Goal: Task Accomplishment & Management: Manage account settings

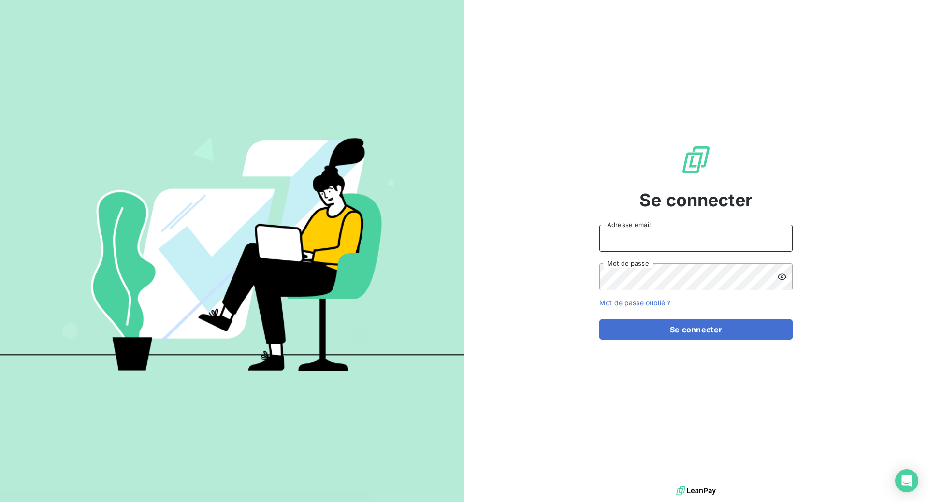
type input "[EMAIL_ADDRESS][DOMAIN_NAME]"
drag, startPoint x: 712, startPoint y: 330, endPoint x: 695, endPoint y: 316, distance: 22.7
click at [713, 329] on button "Se connecter" at bounding box center [695, 329] width 193 height 20
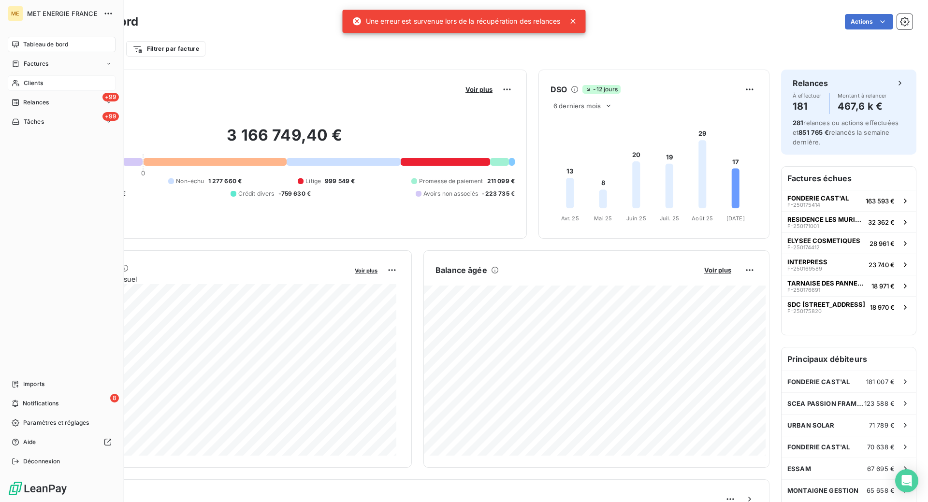
click at [20, 85] on div "Clients" at bounding box center [62, 82] width 108 height 15
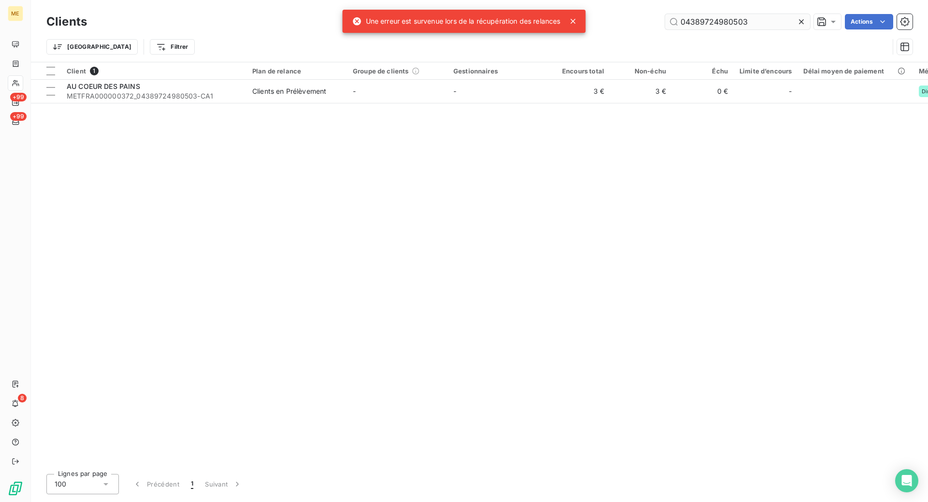
click at [726, 23] on input "04389724980503" at bounding box center [737, 21] width 145 height 15
click at [726, 22] on input "04389724980503" at bounding box center [737, 21] width 145 height 15
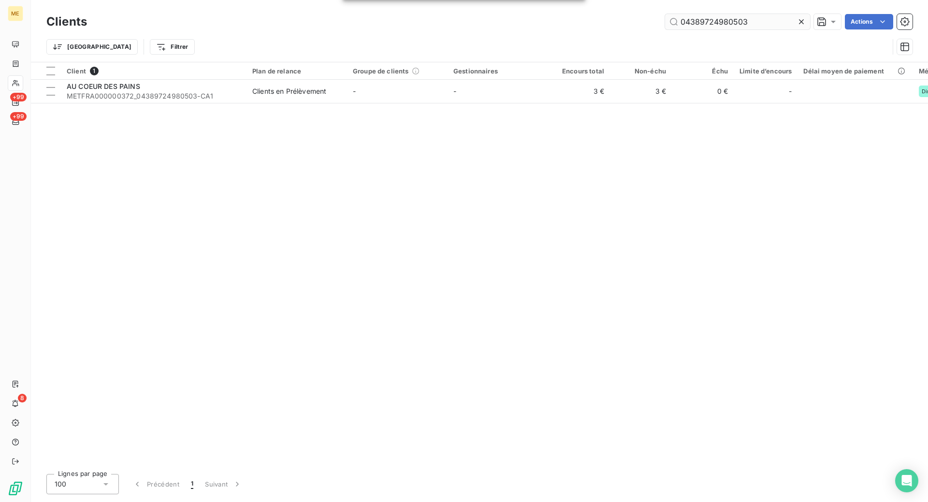
click at [726, 22] on input "04389724980503" at bounding box center [737, 21] width 145 height 15
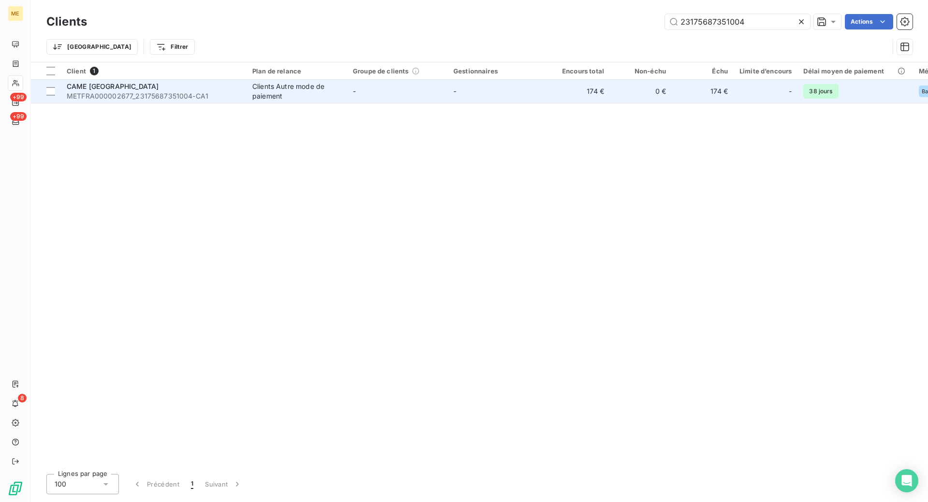
type input "23175687351004"
click at [204, 80] on td "CAME [GEOGRAPHIC_DATA] METFRA000002677_23175687351004-CA1" at bounding box center [154, 91] width 186 height 23
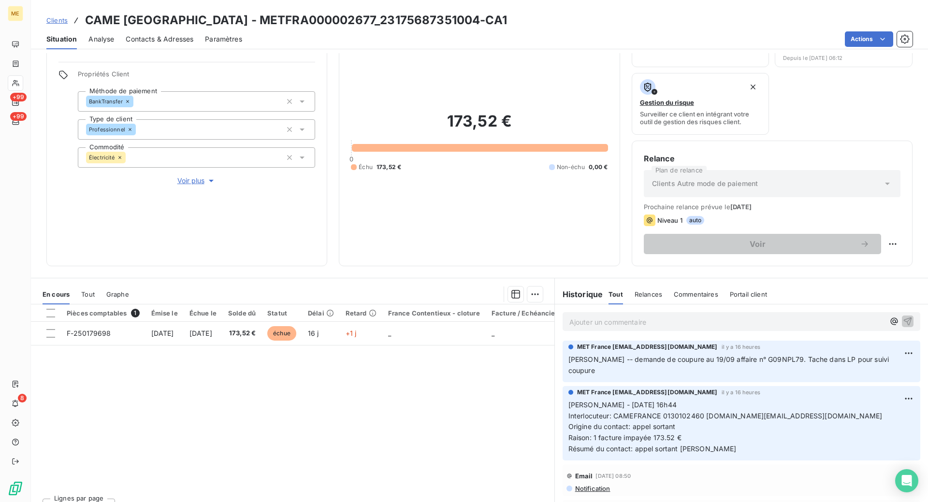
scroll to position [71, 0]
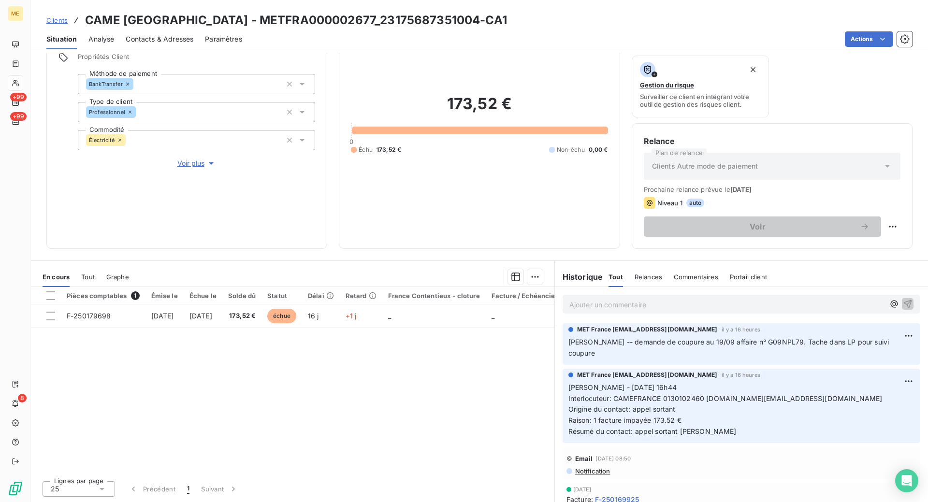
click at [598, 467] on span "Notification" at bounding box center [592, 471] width 36 height 8
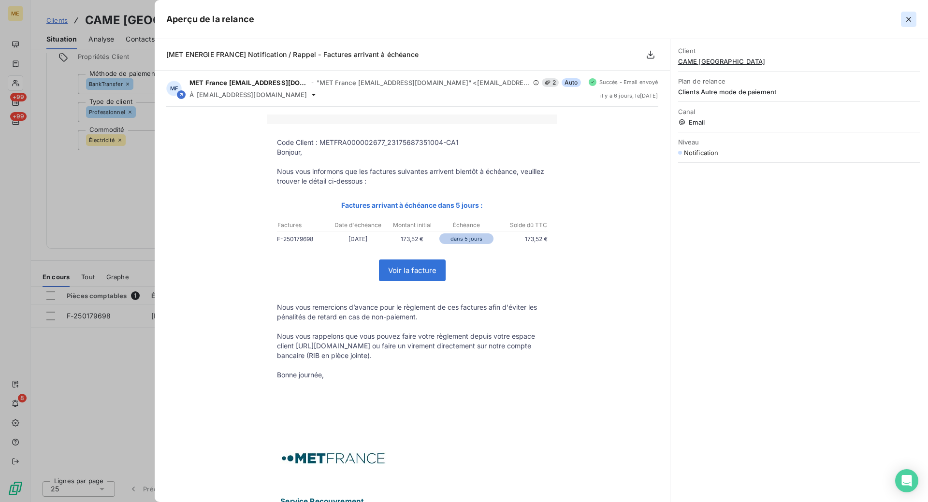
click at [911, 19] on icon "button" at bounding box center [909, 19] width 10 height 10
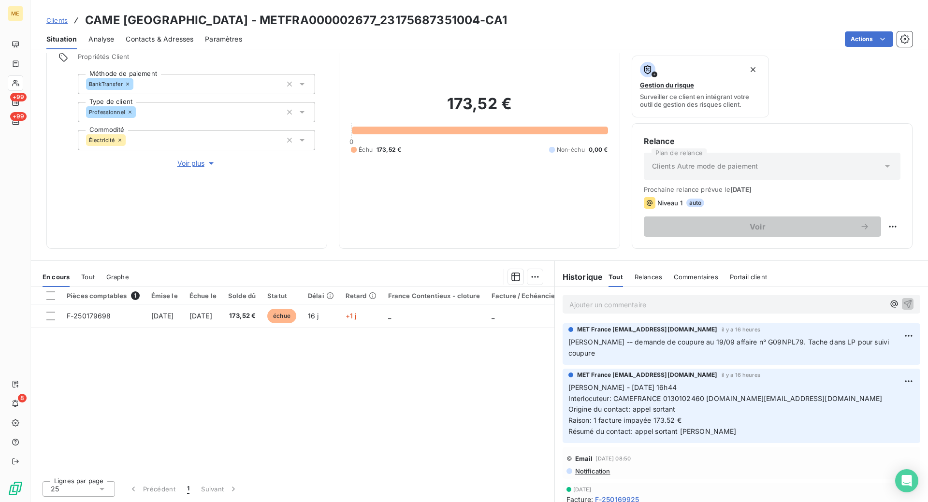
scroll to position [48, 0]
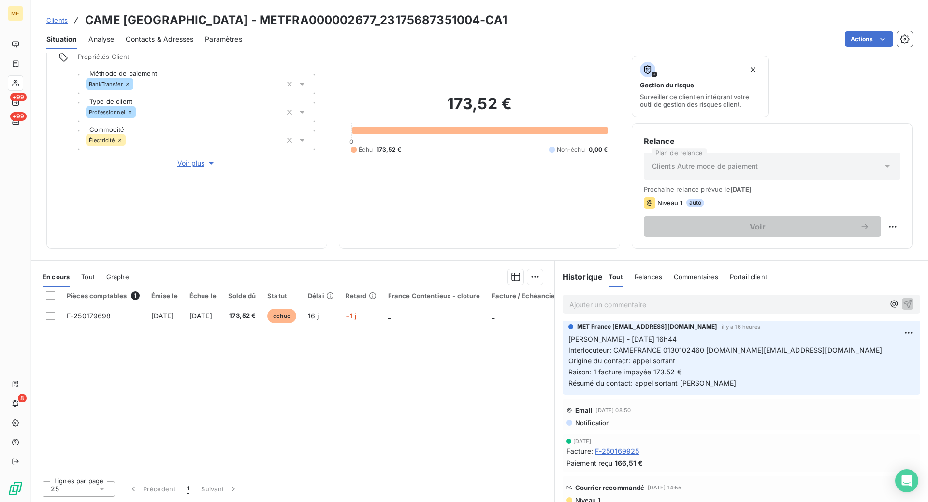
click at [626, 446] on span "F-250169925" at bounding box center [617, 451] width 44 height 10
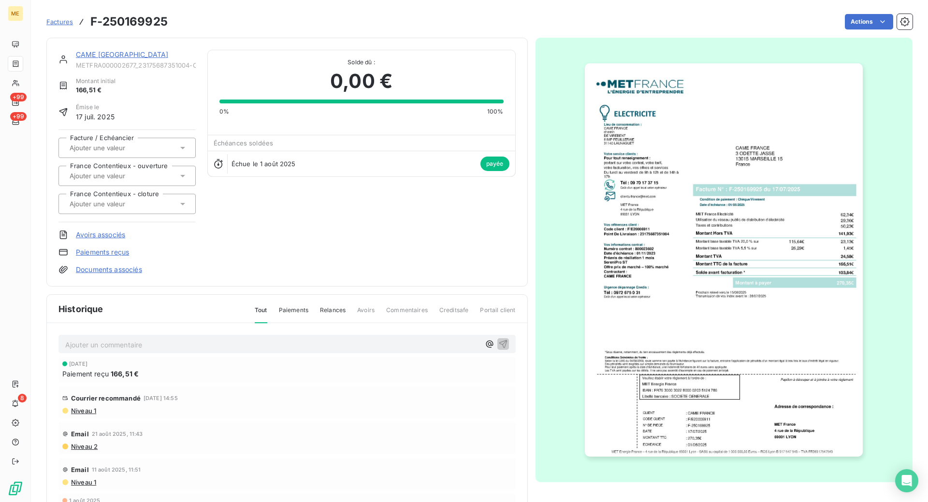
click at [729, 208] on img "button" at bounding box center [724, 259] width 278 height 393
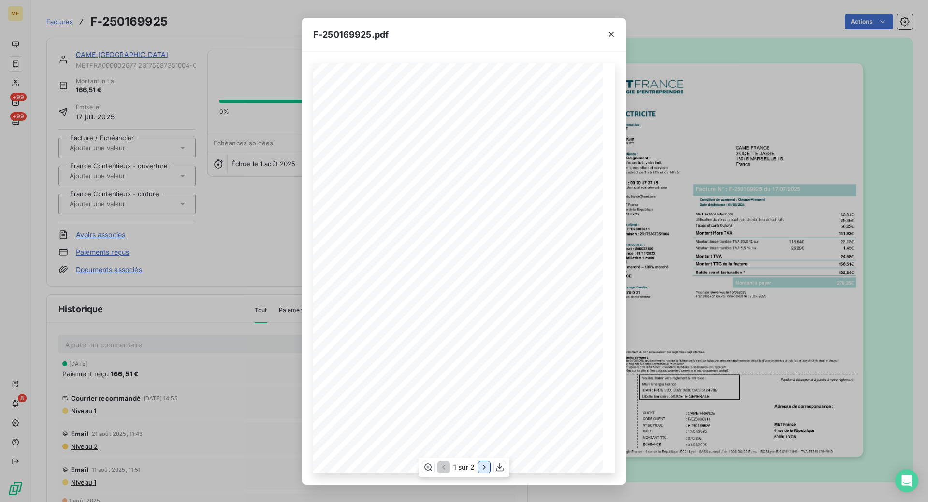
click at [483, 469] on icon "button" at bounding box center [484, 468] width 10 height 10
click at [610, 34] on icon "button" at bounding box center [612, 34] width 10 height 10
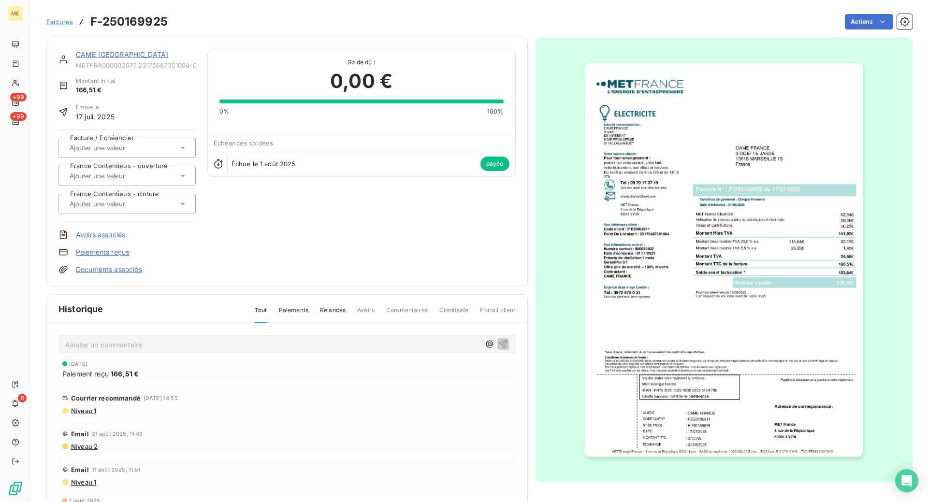
click at [94, 53] on link "CAME [GEOGRAPHIC_DATA]" at bounding box center [122, 54] width 92 height 8
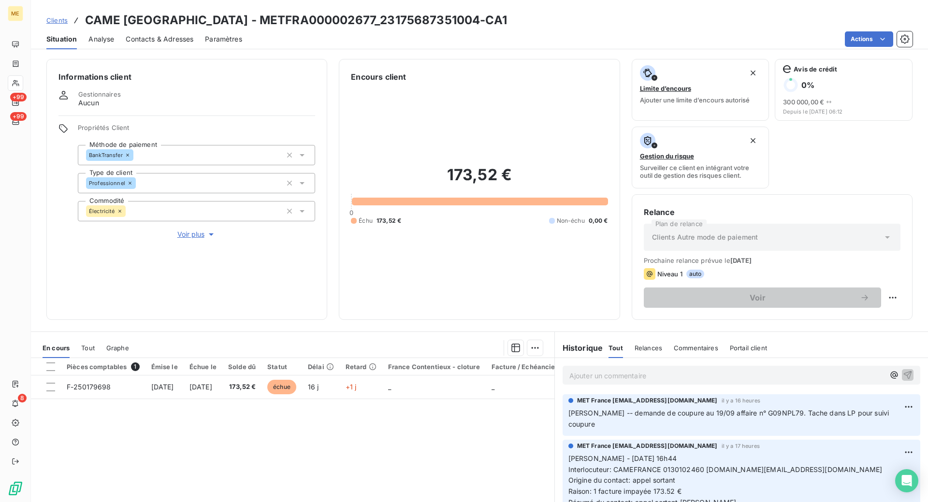
click at [331, 238] on div "Informations client Gestionnaires Aucun Propriétés Client Méthode de paiement B…" at bounding box center [479, 189] width 897 height 261
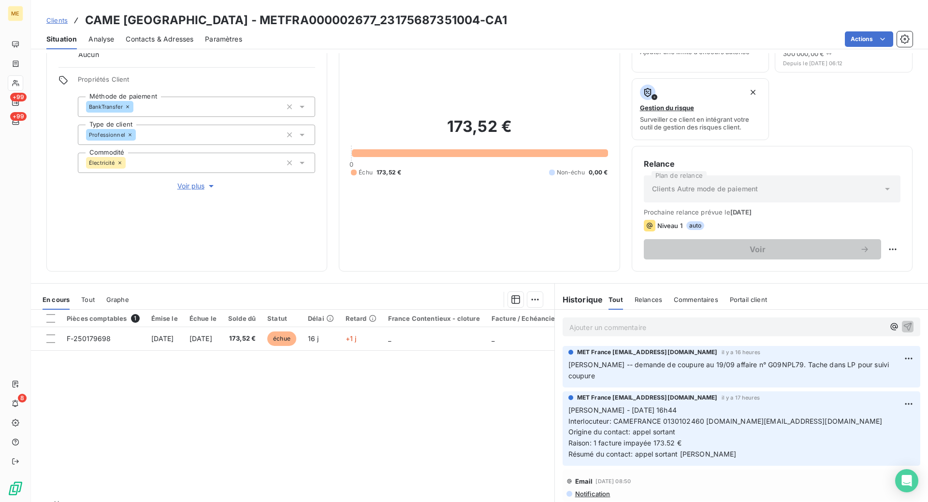
scroll to position [71, 0]
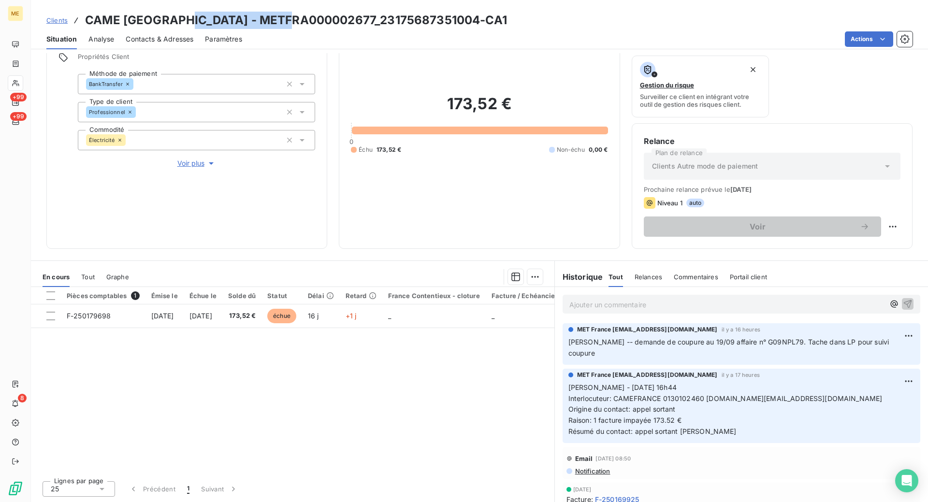
drag, startPoint x: 297, startPoint y: 19, endPoint x: 186, endPoint y: 20, distance: 111.2
click at [186, 20] on h3 "CAME [GEOGRAPHIC_DATA] - METFRA000002677_23175687351004-CA1" at bounding box center [296, 20] width 422 height 17
copy h3 "METFRA000002677"
click at [64, 21] on span "Clients" at bounding box center [56, 20] width 21 height 8
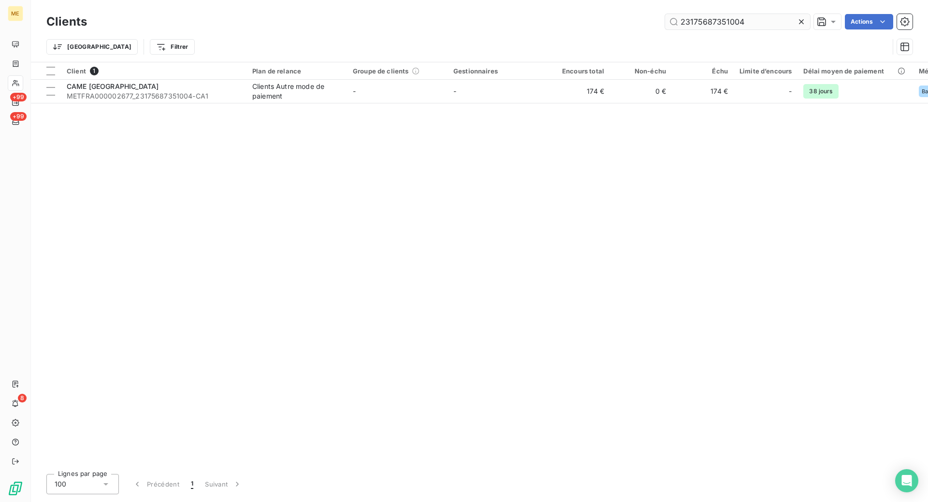
click at [692, 24] on input "23175687351004" at bounding box center [737, 21] width 145 height 15
click at [691, 23] on input "23175687351004" at bounding box center [737, 21] width 145 height 15
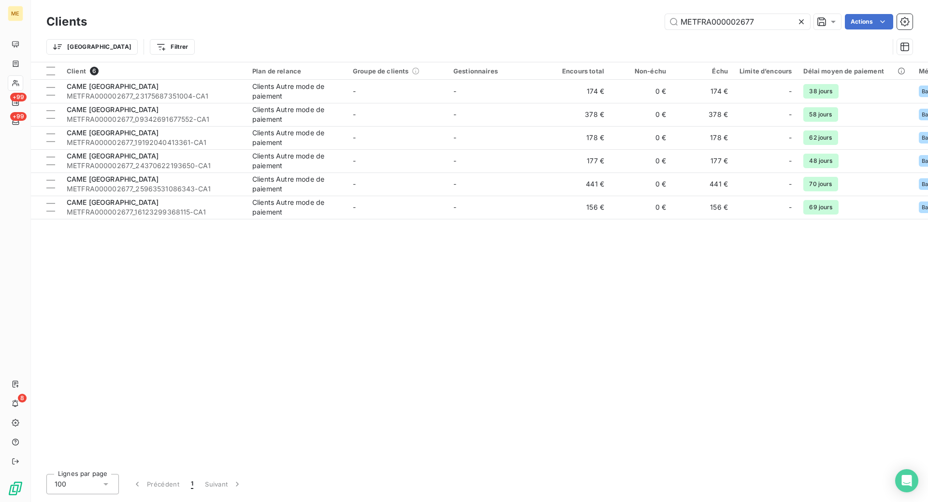
type input "METFRA000002677"
